Goal: Task Accomplishment & Management: Manage account settings

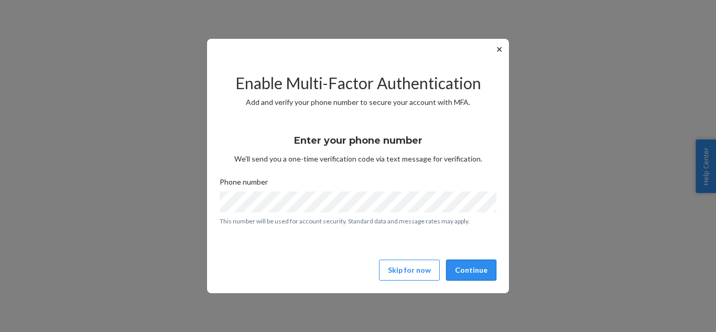
click at [471, 266] on button "Continue" at bounding box center [471, 269] width 50 height 21
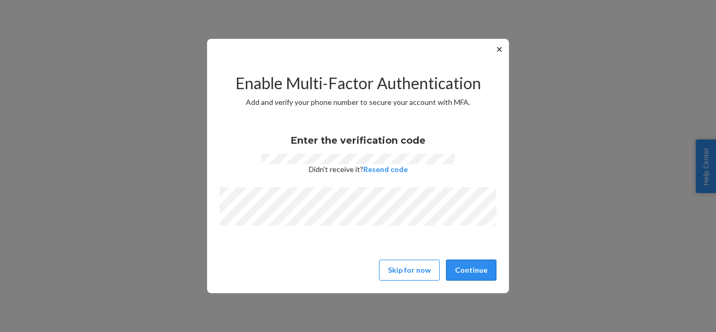
click at [477, 268] on button "Continue" at bounding box center [471, 269] width 50 height 21
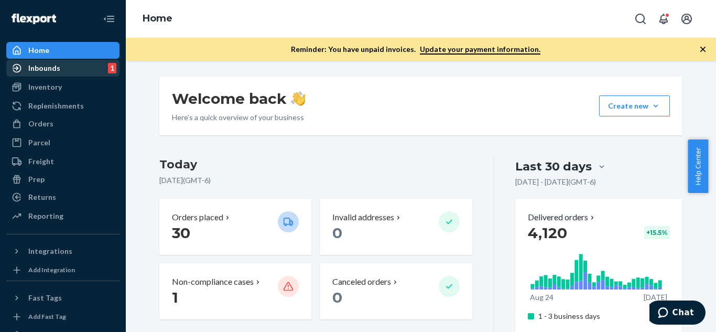
click at [44, 74] on div "Inbounds 1" at bounding box center [62, 68] width 111 height 15
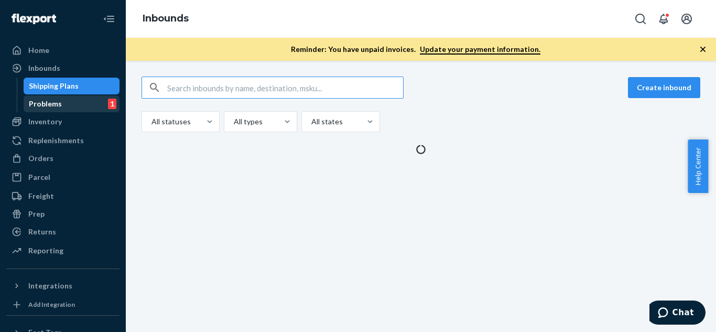
click at [36, 103] on div "Problems" at bounding box center [45, 104] width 33 height 10
